Goal: Transaction & Acquisition: Purchase product/service

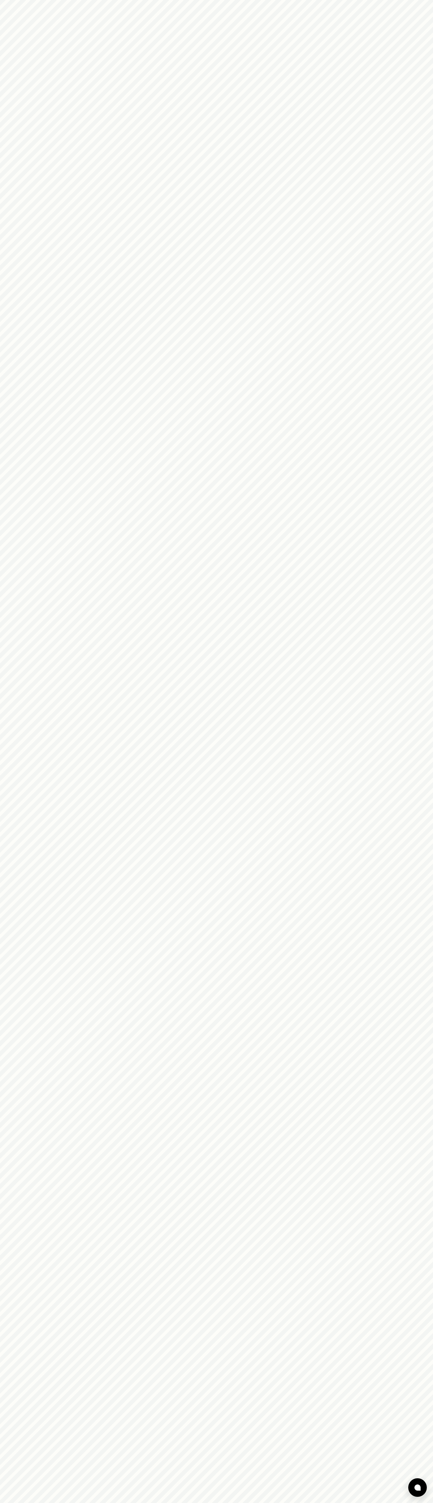
click at [170, 0] on html at bounding box center [216, 0] width 433 height 0
click at [430, 0] on html at bounding box center [216, 0] width 433 height 0
click at [121, 0] on html at bounding box center [216, 0] width 433 height 0
click at [17, 0] on html at bounding box center [216, 0] width 433 height 0
